Goal: Task Accomplishment & Management: Complete application form

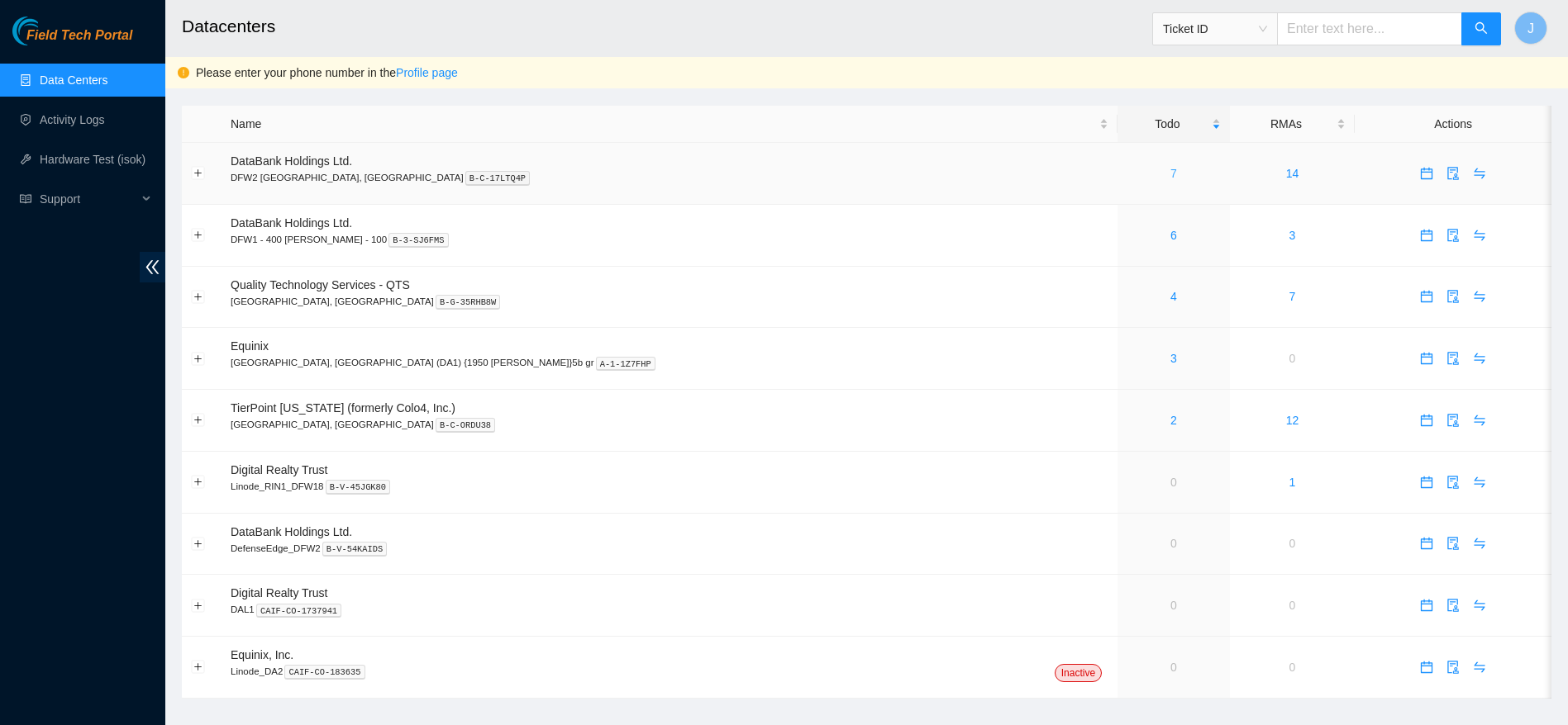
click at [1170, 177] on link "7" at bounding box center [1173, 173] width 6 height 13
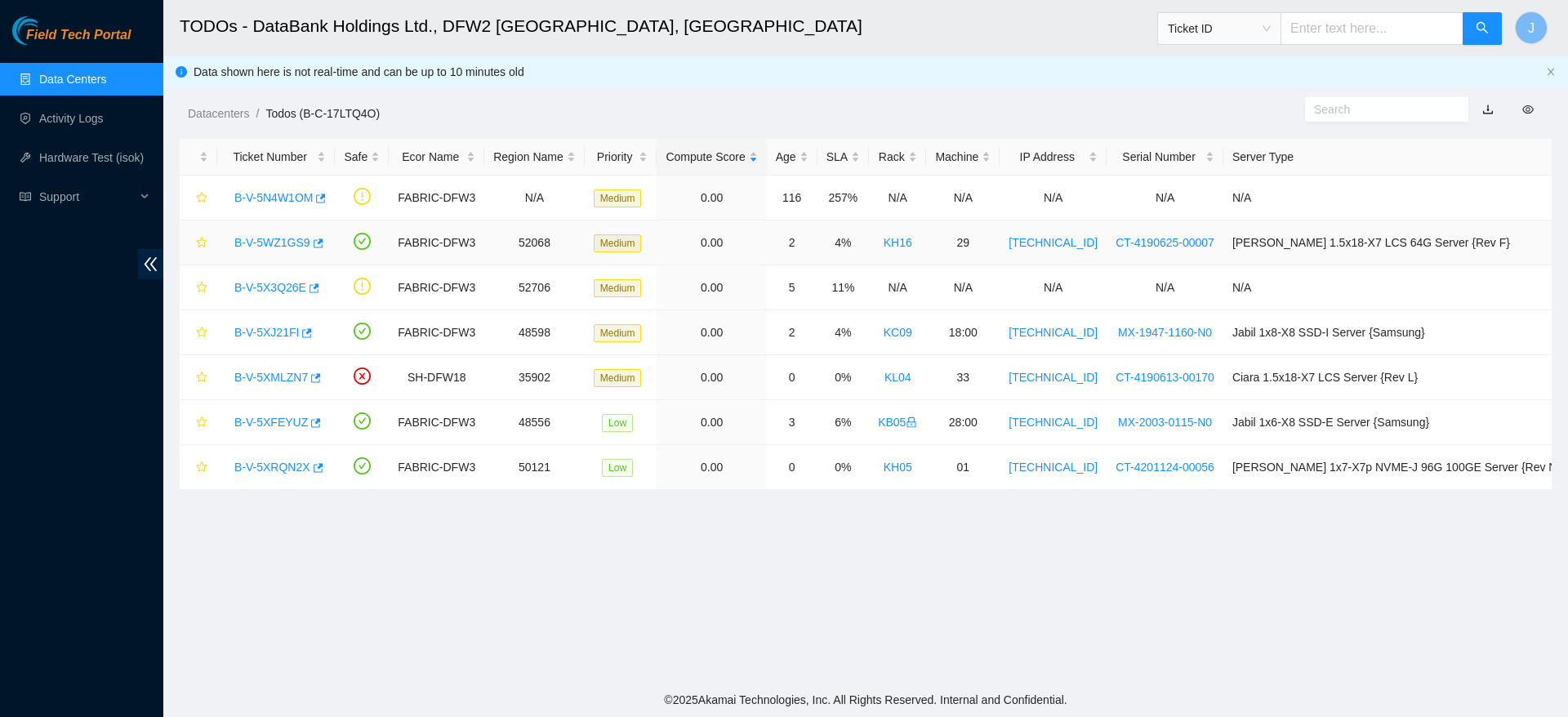
click at [285, 236] on link "B-V-5WZ1GS9" at bounding box center [272, 242] width 76 height 13
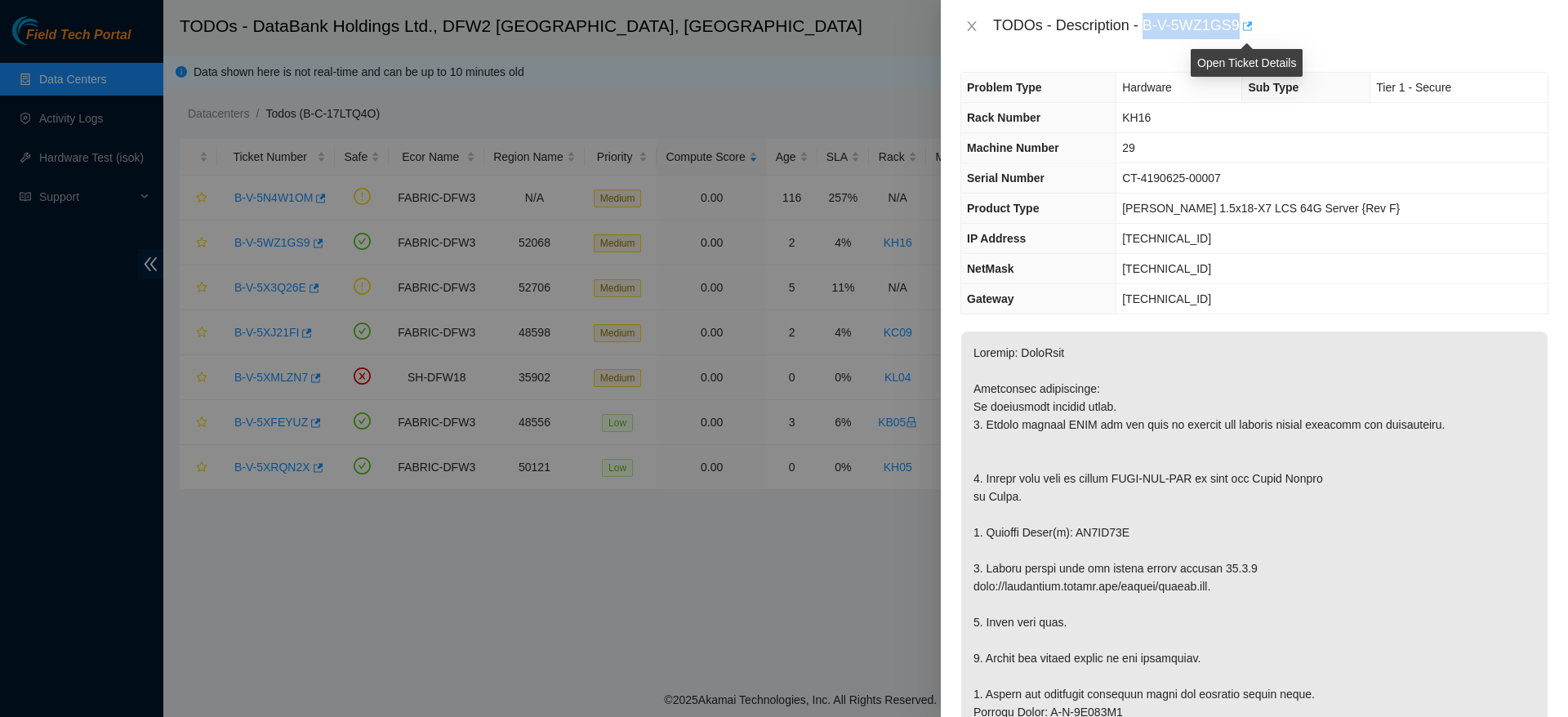
drag, startPoint x: 1146, startPoint y: 21, endPoint x: 1244, endPoint y: 19, distance: 98.0
click at [1244, 19] on div "TODOs - Description - B-V-5WZ1GS9" at bounding box center [1271, 26] width 555 height 26
copy div "B-V-5WZ1GS9"
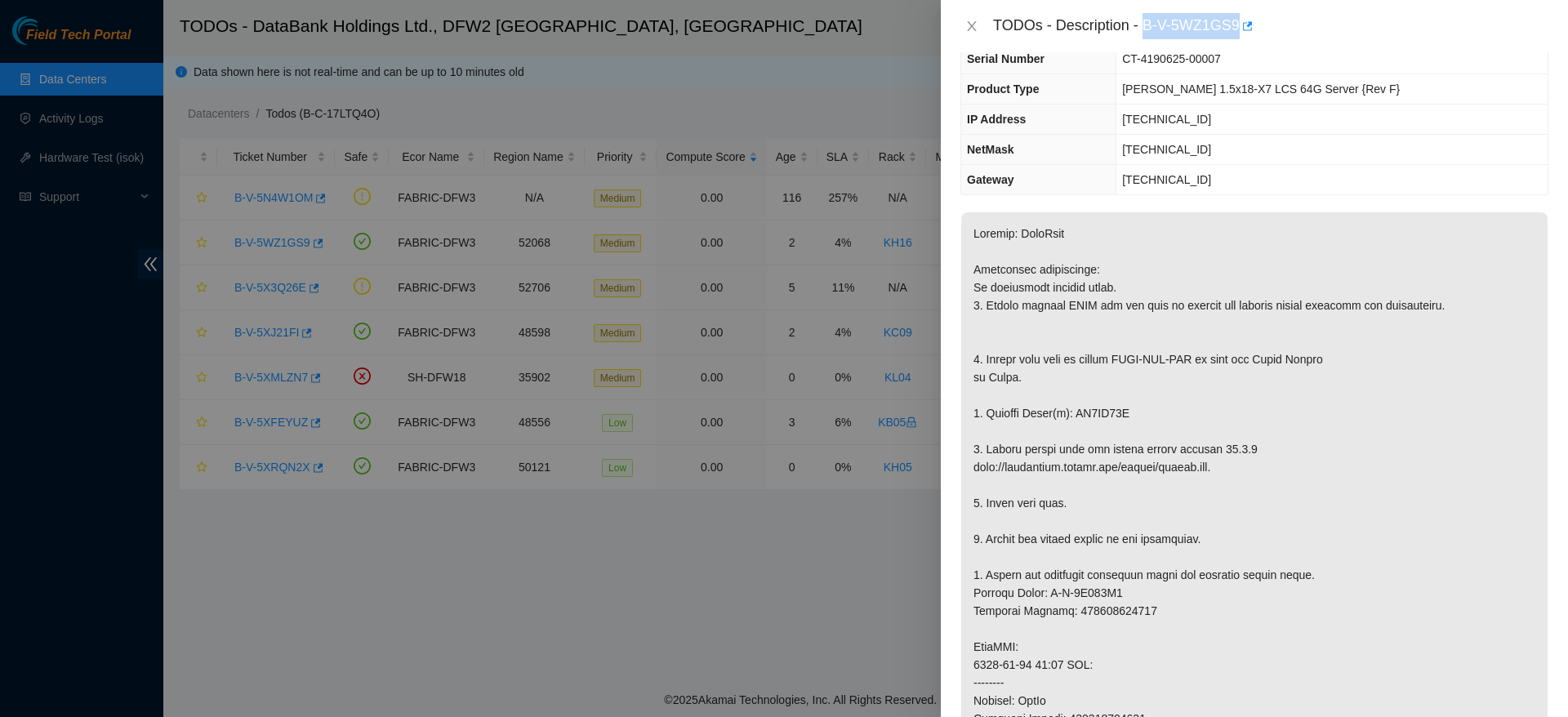
scroll to position [120, 0]
drag, startPoint x: 1130, startPoint y: 414, endPoint x: 1073, endPoint y: 411, distance: 57.1
click at [1073, 411] on p at bounding box center [1254, 655] width 586 height 887
copy p "ZC1BE63G"
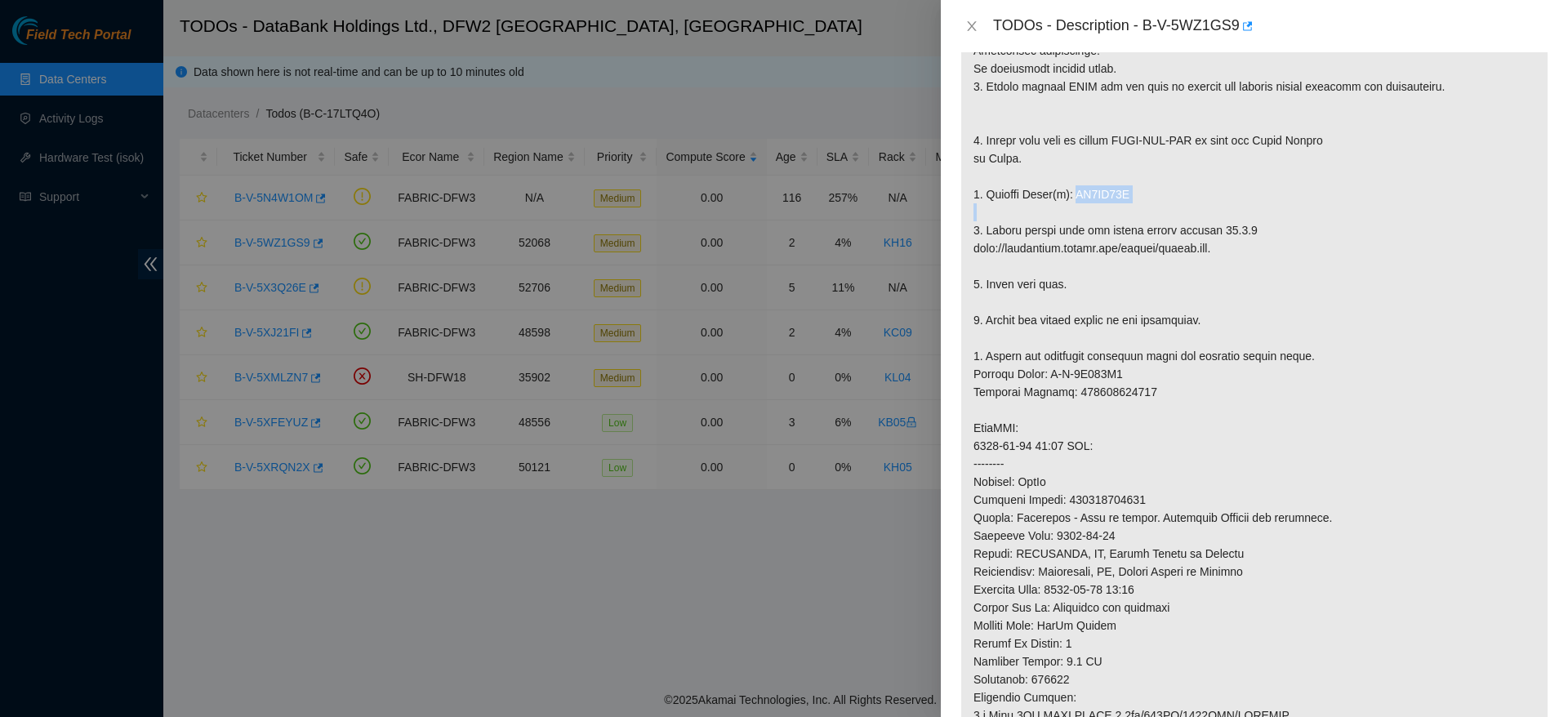
scroll to position [1141, 0]
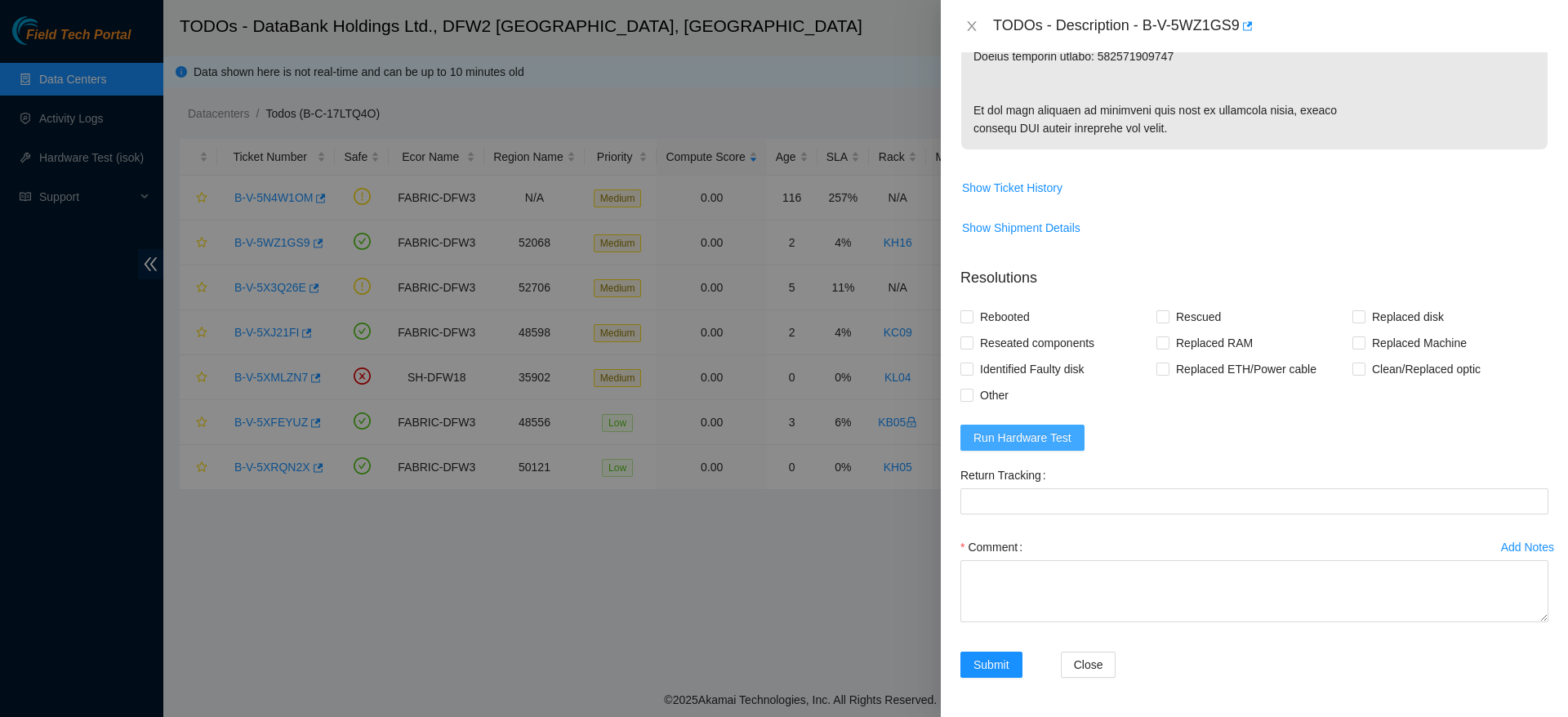
click at [996, 439] on span "Run Hardware Test" at bounding box center [1023, 438] width 98 height 18
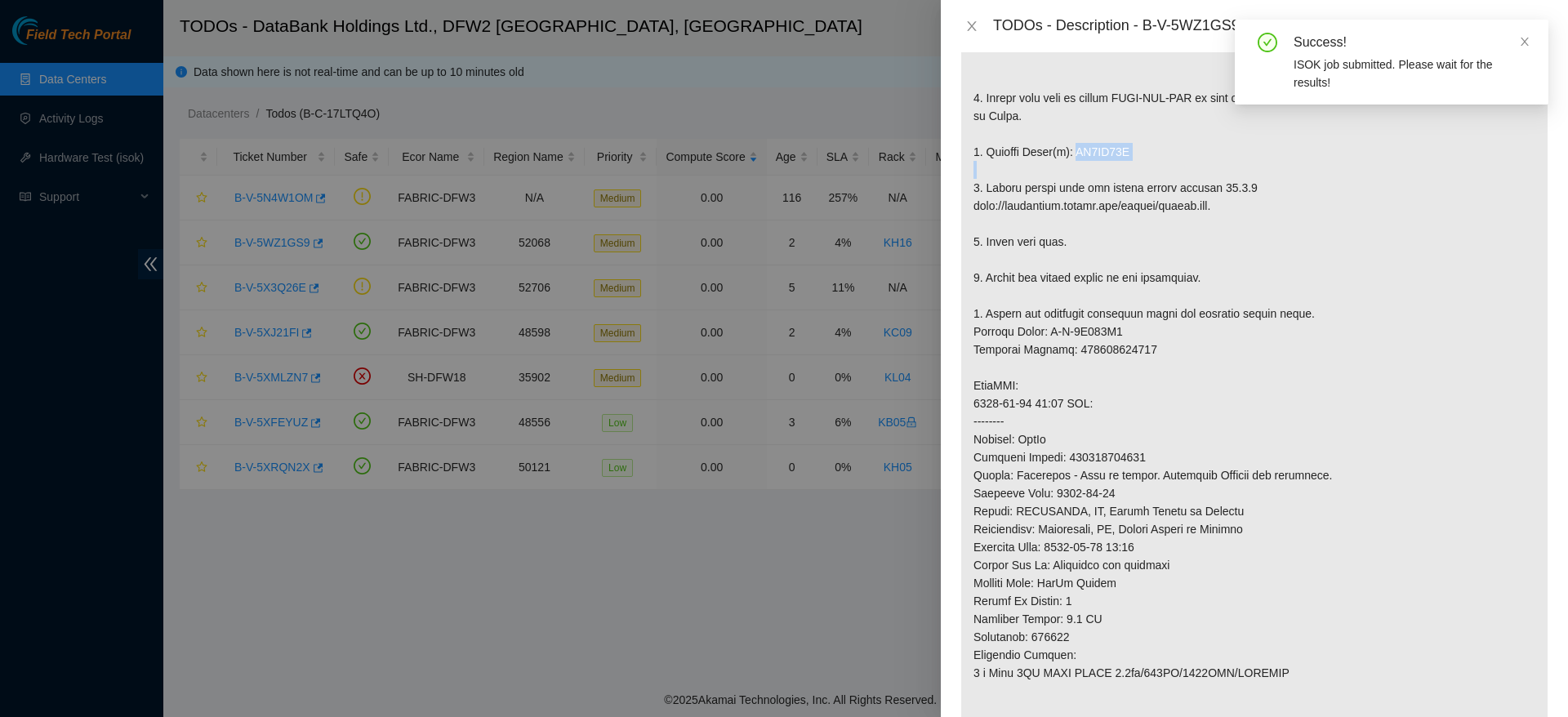
scroll to position [322, 0]
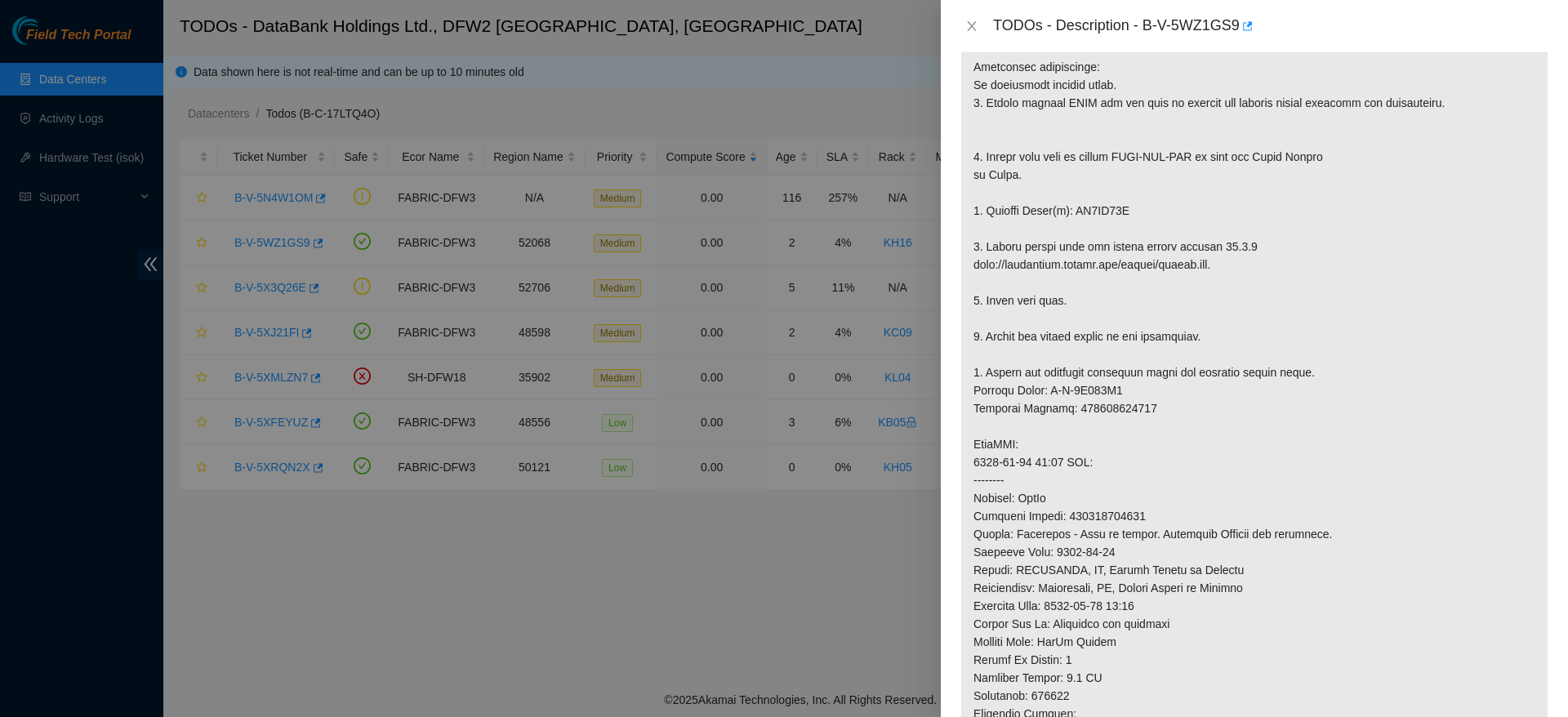
click at [1166, 405] on p at bounding box center [1254, 453] width 586 height 887
drag, startPoint x: 1166, startPoint y: 405, endPoint x: 964, endPoint y: 390, distance: 202.6
click at [964, 390] on p at bounding box center [1254, 453] width 586 height 887
copy p "Service Order: B-V-5X213D7 Tracking Numbers: 463470062321"
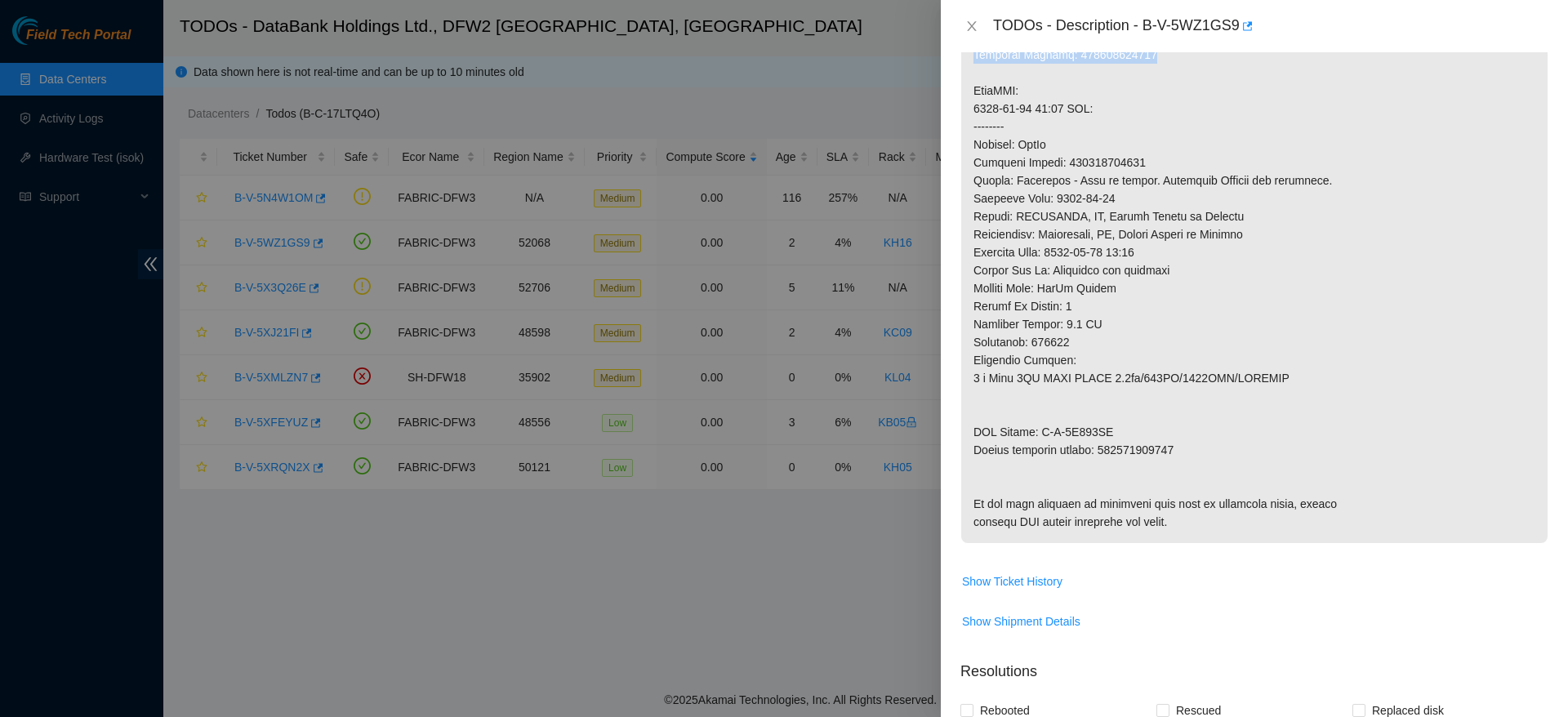
scroll to position [703, 0]
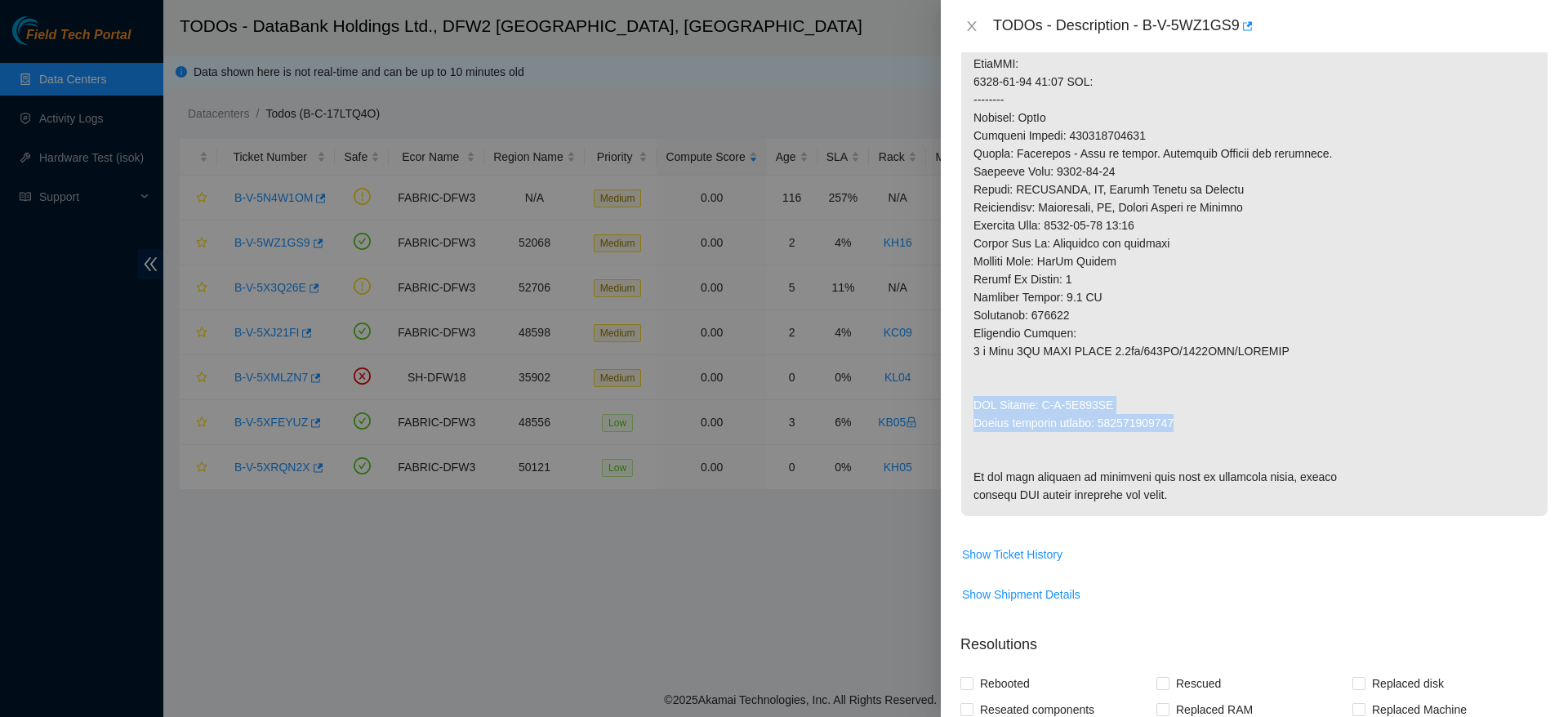
drag, startPoint x: 975, startPoint y: 406, endPoint x: 1191, endPoint y: 423, distance: 216.7
click at [1191, 423] on p at bounding box center [1254, 72] width 586 height 887
copy p "RMA Return: B-V-5X213DG Return tracking number: 463470062332"
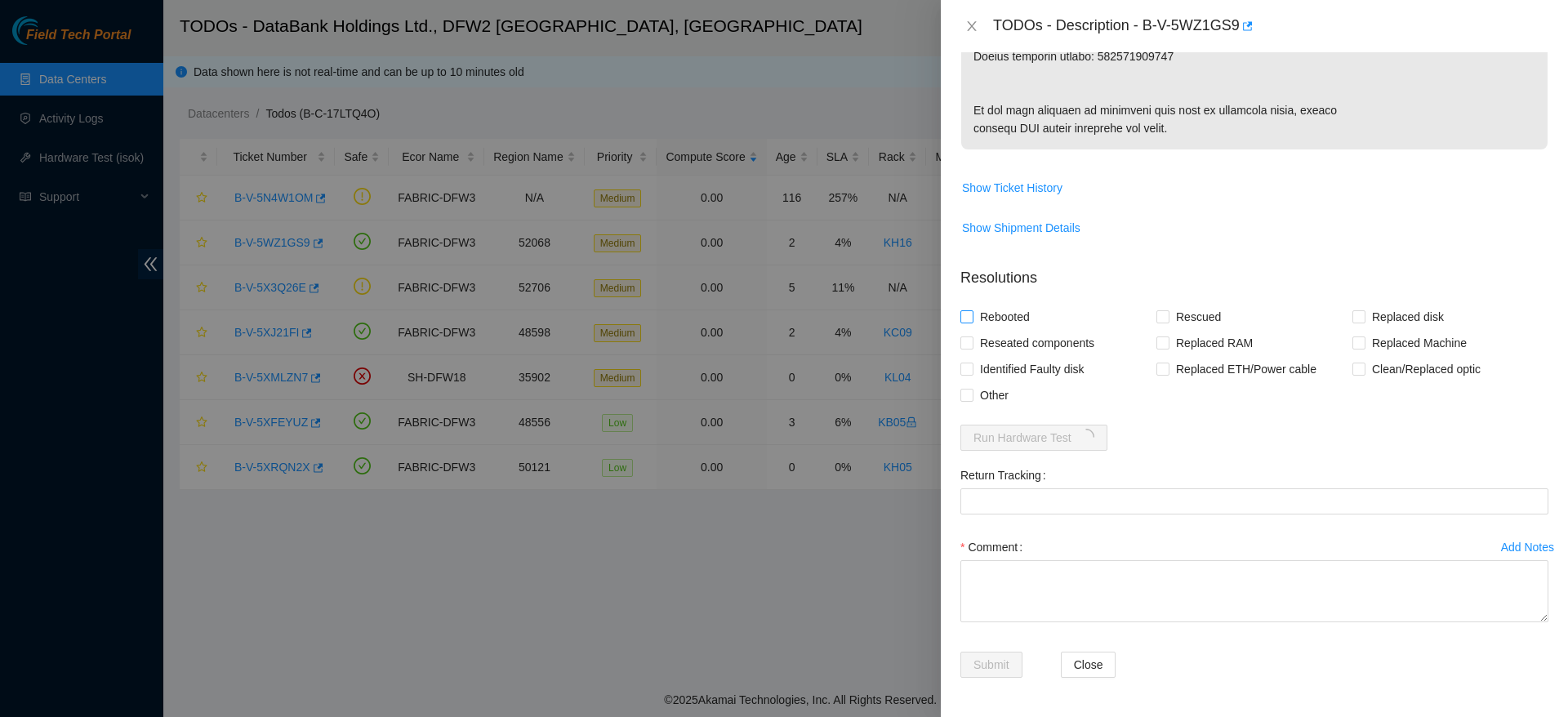
click at [990, 315] on span "Rebooted" at bounding box center [1005, 317] width 63 height 26
click at [972, 315] on input "Rebooted" at bounding box center [966, 316] width 12 height 12
checkbox input "true"
click at [1178, 309] on span "Rescued" at bounding box center [1198, 317] width 58 height 26
click at [1168, 310] on input "Rescued" at bounding box center [1162, 316] width 12 height 12
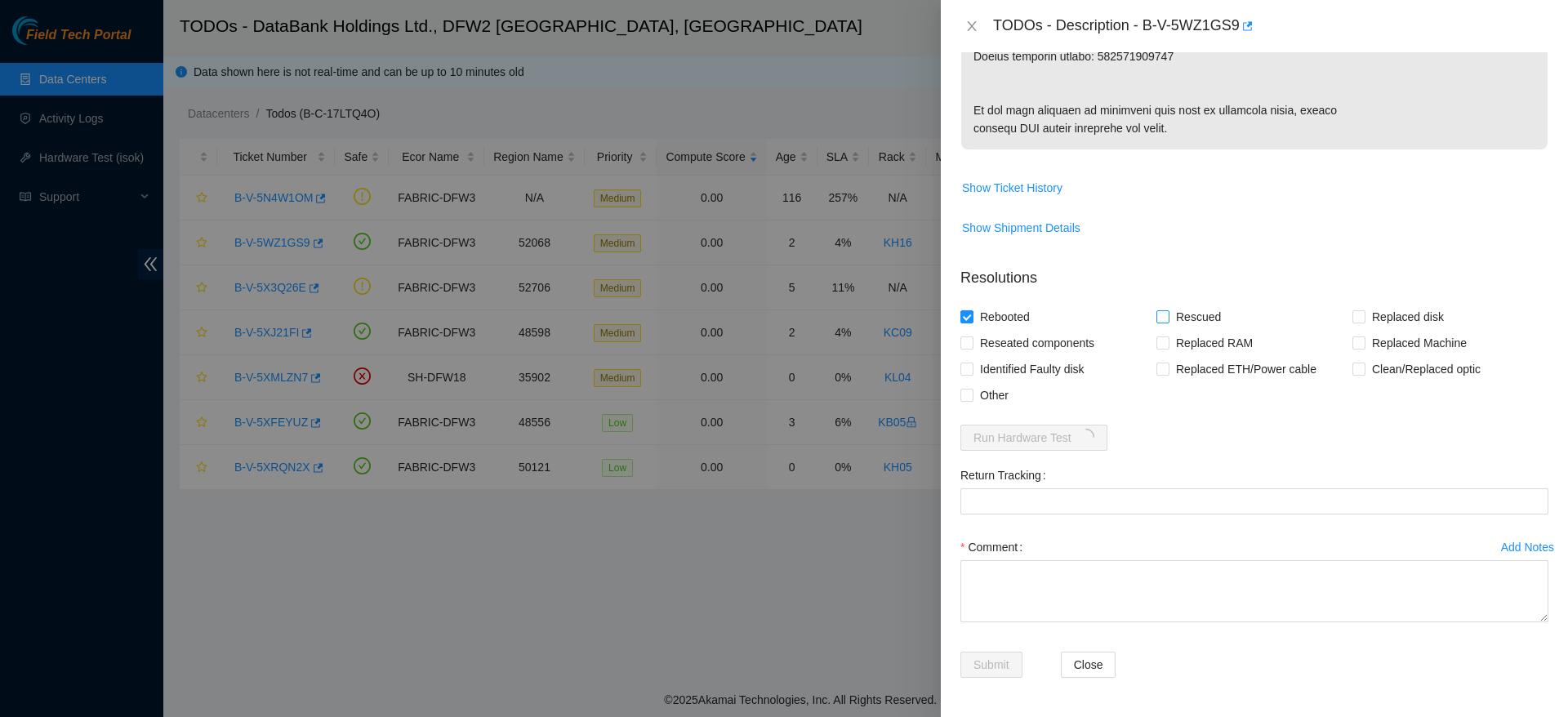
checkbox input "true"
click at [1365, 310] on span "Replaced disk" at bounding box center [1408, 317] width 85 height 26
click at [1357, 310] on input "Replaced disk" at bounding box center [1358, 316] width 12 height 12
checkbox input "true"
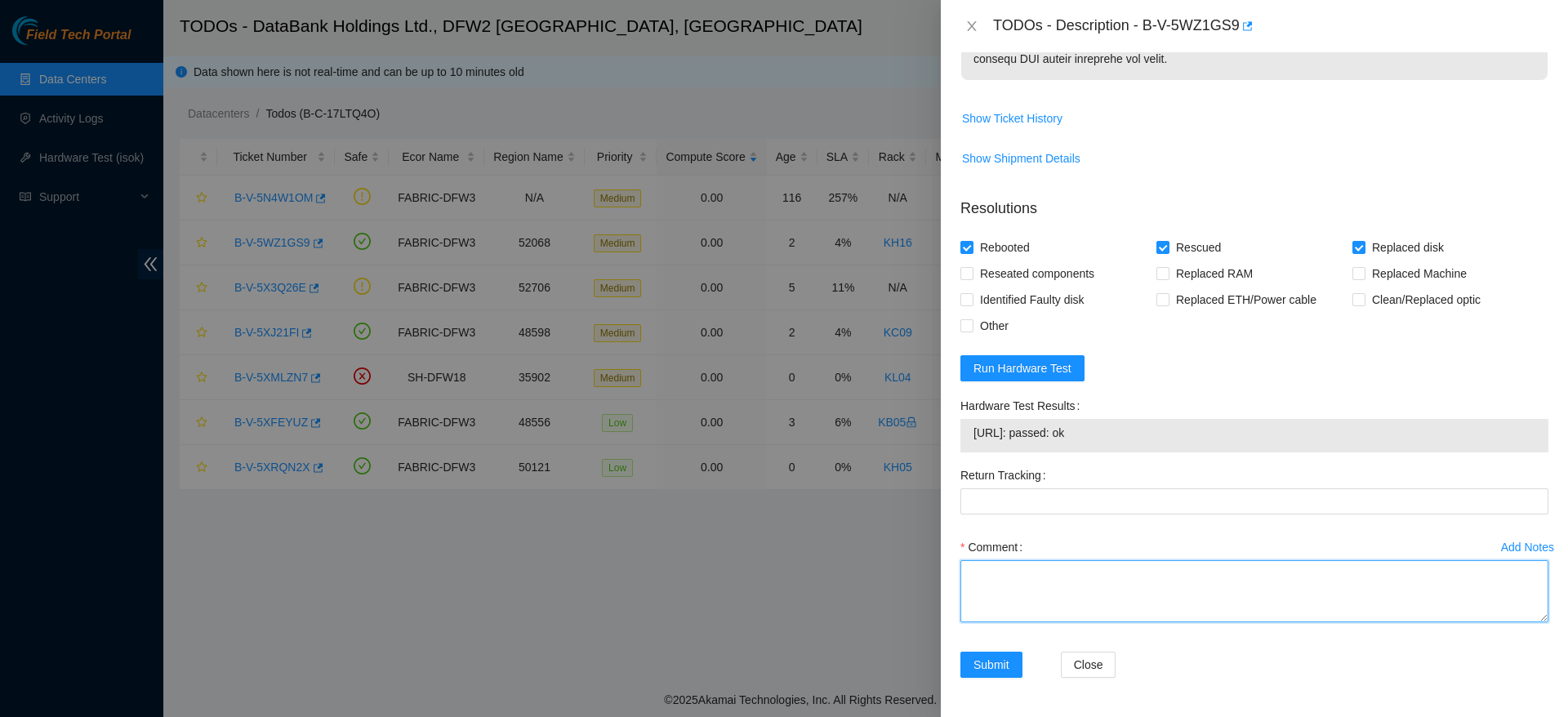
paste textarea "Ticket: B-V-5WZ1GS9 Good Disk: Z1Z7KVEX Bad Disk: ZC1BE63G Service Order: B-V-5…"
click at [1088, 623] on textarea "Comment" at bounding box center [1254, 592] width 588 height 62
drag, startPoint x: 1210, startPoint y: 683, endPoint x: 1098, endPoint y: 690, distance: 112.2
click at [1098, 623] on textarea "Ticket: B-V-5WZ1GS9 Good Disk: Z1Z7KVEX Bad Disk: ZC1BE63G Service Order: B-V-5…" at bounding box center [1254, 592] width 588 height 62
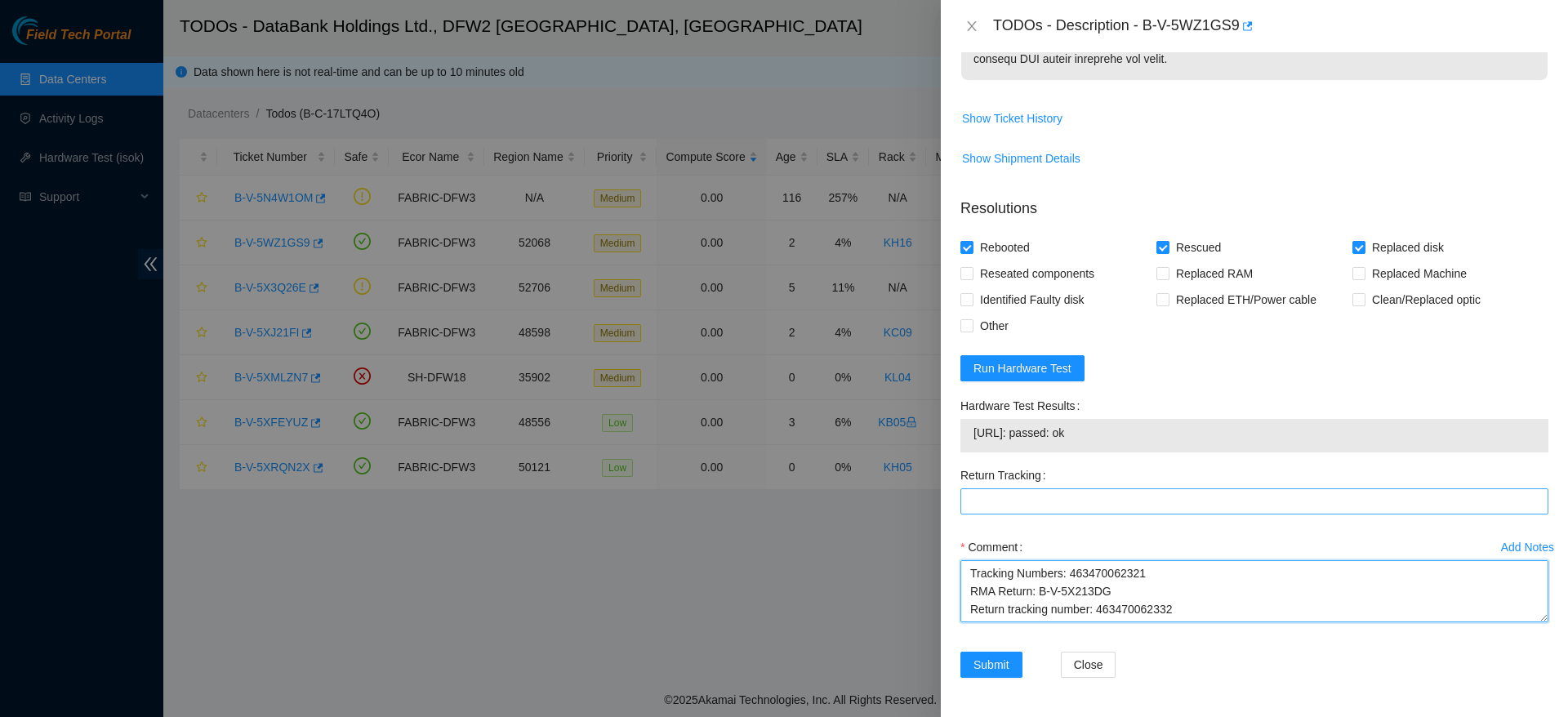
type textarea "Ticket: B-V-5WZ1GS9 Good Disk: Z1Z7KVEX Bad Disk: ZC1BE63G Service Order: B-V-5…"
paste Tracking "463470062332"
click at [1122, 515] on Tracking "Return Tracking" at bounding box center [1254, 501] width 588 height 26
type Tracking "463470062332"
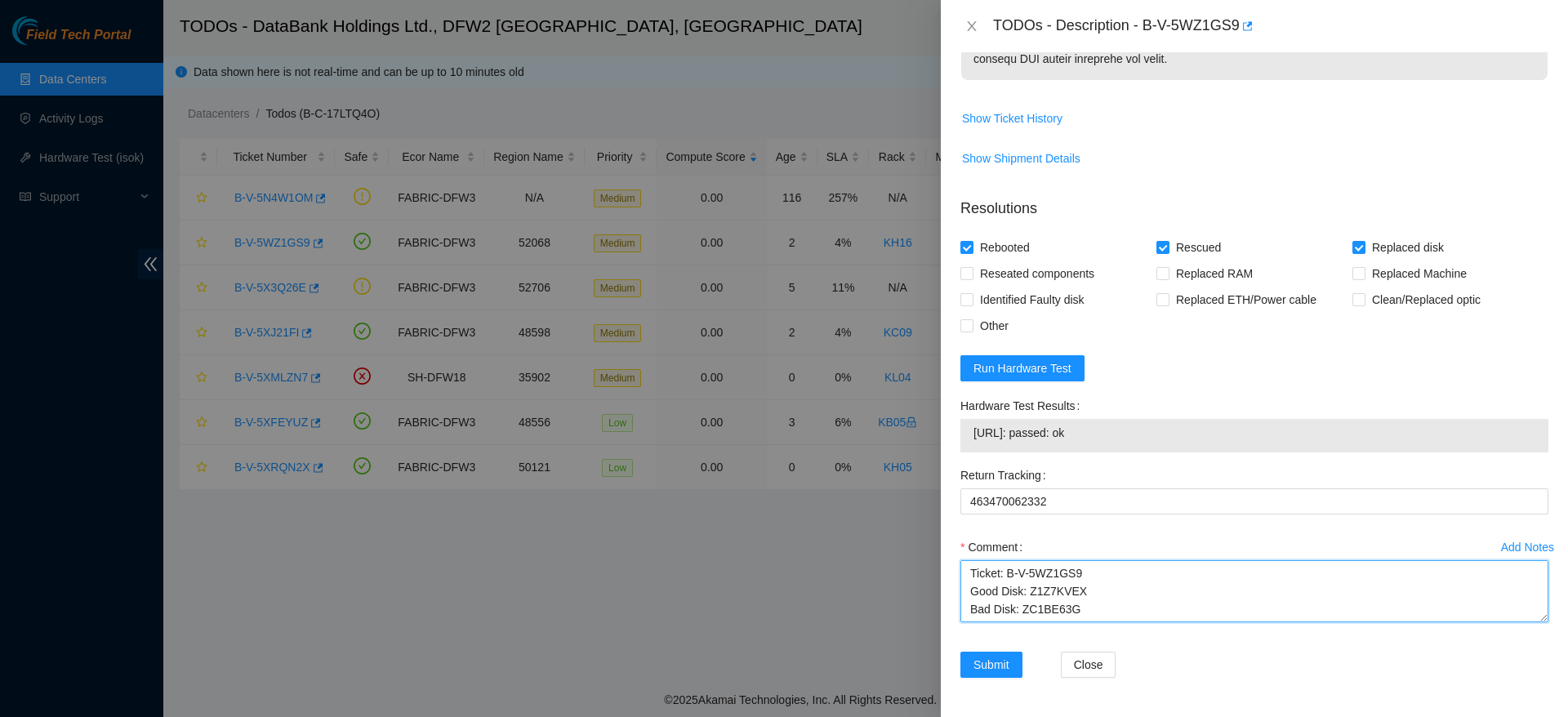
click at [1186, 623] on textarea "Ticket: B-V-5WZ1GS9 Good Disk: Z1Z7KVEX Bad Disk: ZC1BE63G Service Order: B-V-5…" at bounding box center [1254, 592] width 588 height 62
click at [966, 623] on textarea "Ticket: B-V-5WZ1GS9 Good Disk: Z1Z7KVEX Bad Disk: ZC1BE63G Service Order: B-V-5…" at bounding box center [1254, 592] width 588 height 62
click at [968, 623] on textarea "rescued, configured, checked with isok passing Ticket: B-V-5WZ1GS9 Good Disk: Z…" at bounding box center [1254, 592] width 588 height 62
type textarea "replaced disk, rescued, configured, checked with isok passing Ticket: B-V-5WZ1G…"
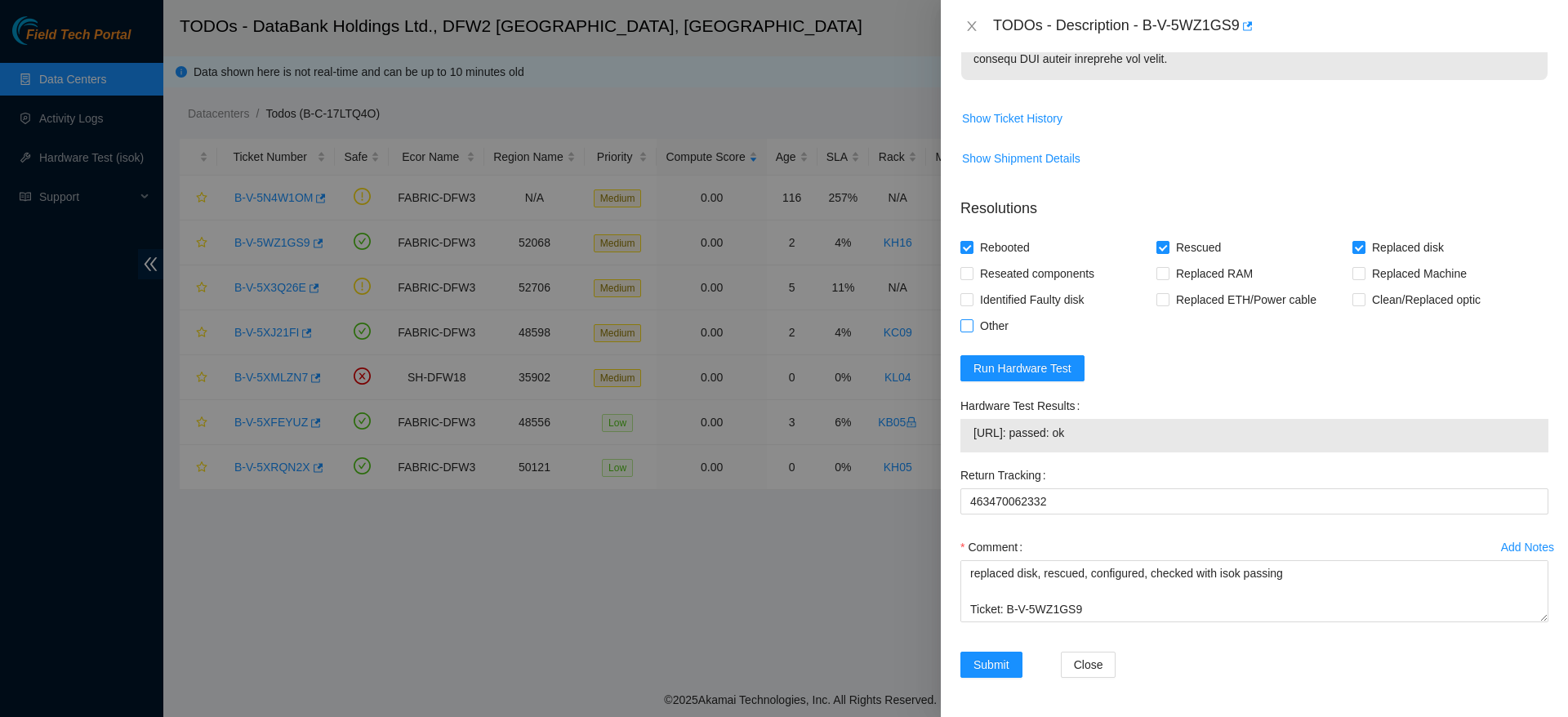
click at [975, 339] on span "Other" at bounding box center [994, 326] width 42 height 26
click at [972, 331] on input "Other" at bounding box center [966, 325] width 12 height 12
checkbox input "true"
click at [990, 668] on span "Submit" at bounding box center [992, 665] width 36 height 18
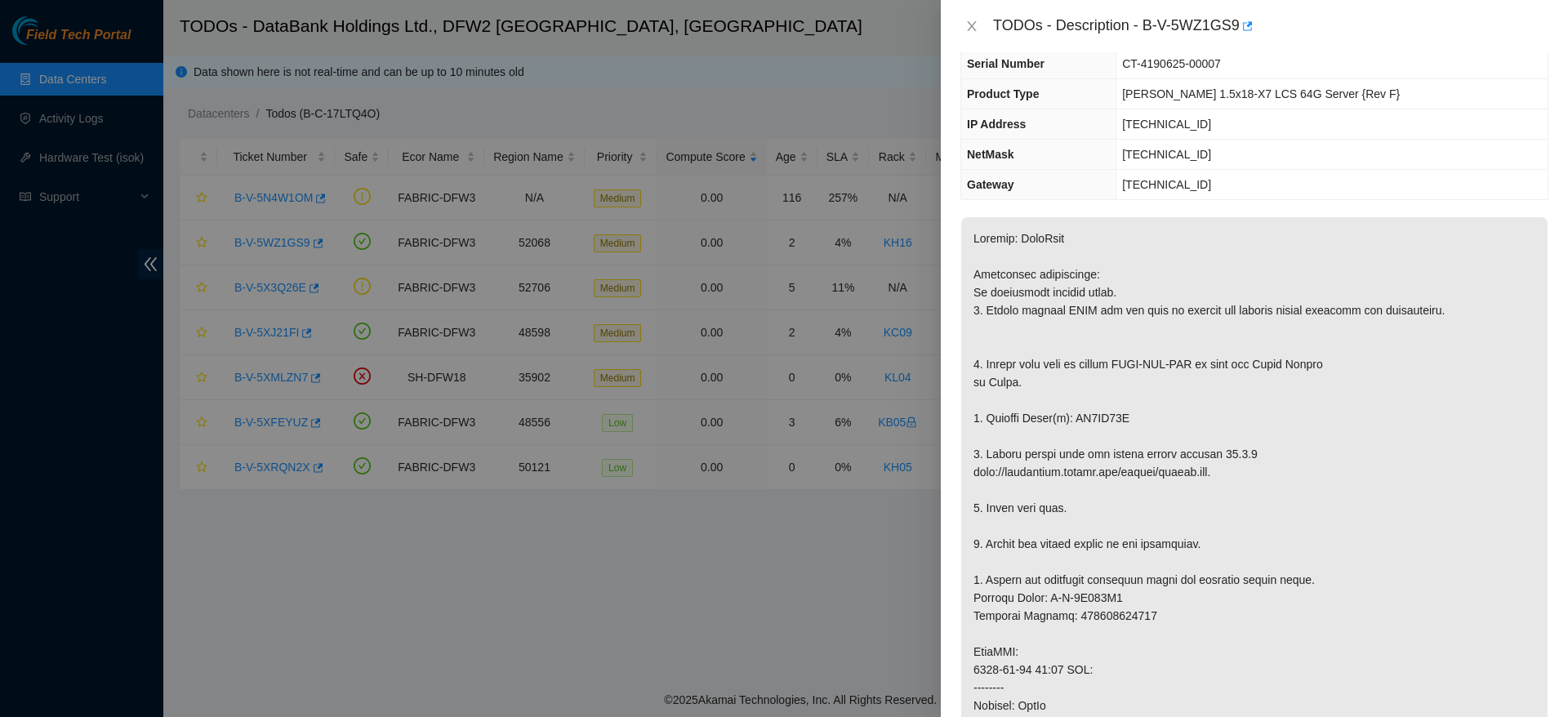
scroll to position [0, 0]
